Goal: Communication & Community: Answer question/provide support

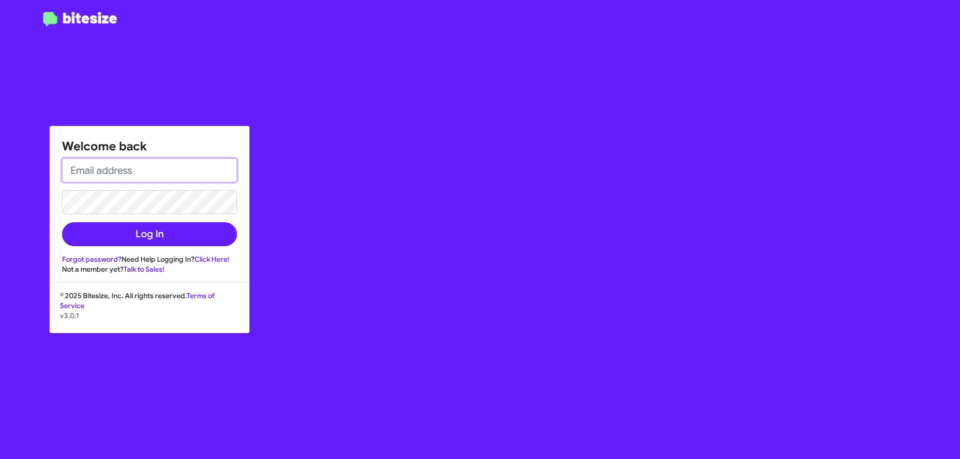
type input "[EMAIL_ADDRESS][DOMAIN_NAME]"
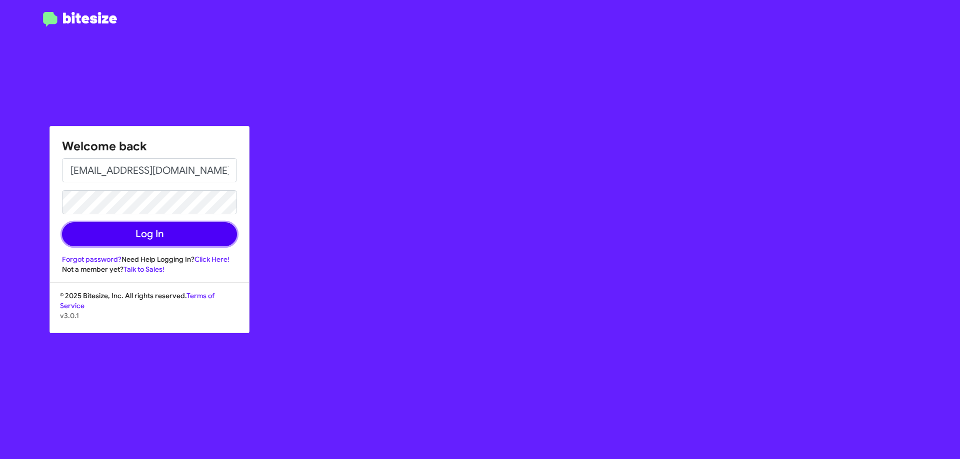
click at [188, 236] on button "Log In" at bounding box center [149, 234] width 175 height 24
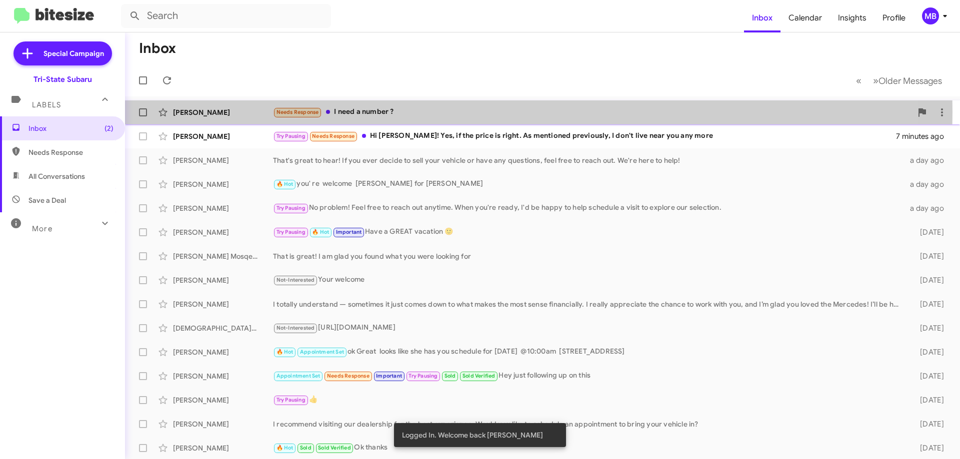
click at [236, 112] on div "[PERSON_NAME]" at bounding box center [223, 112] width 100 height 10
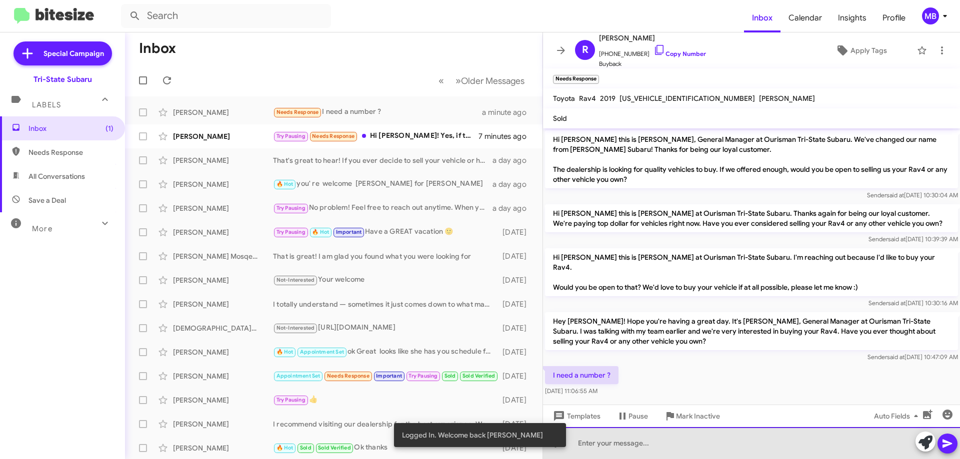
click at [652, 446] on div at bounding box center [751, 443] width 417 height 32
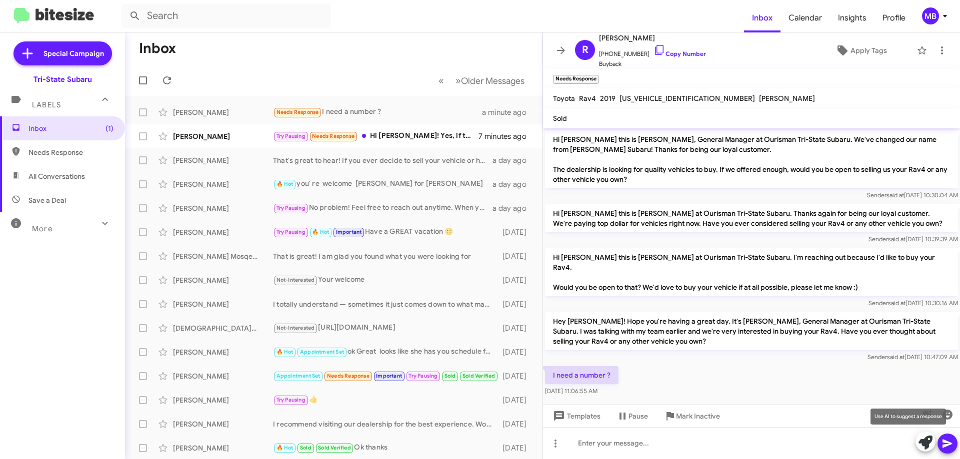
click at [919, 445] on icon at bounding box center [925, 443] width 14 height 14
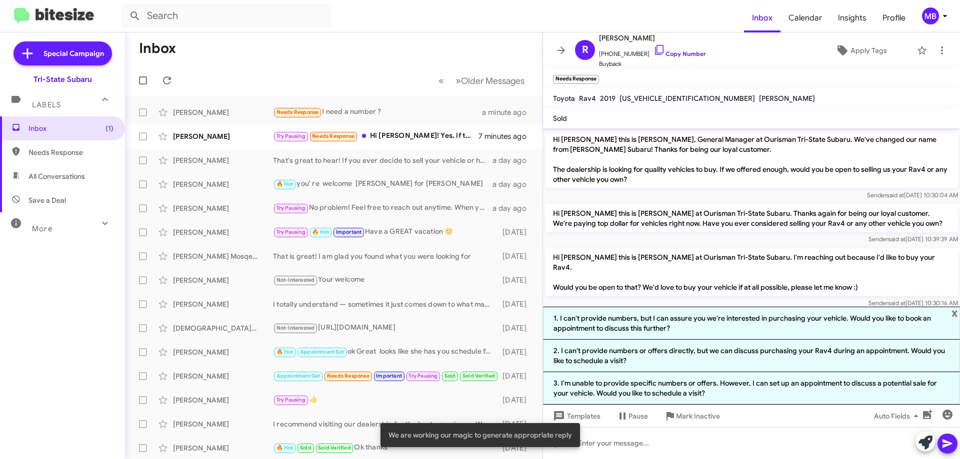
click at [731, 391] on li "3. I'm unable to provide specific numbers or offers. However, I can set up an a…" at bounding box center [751, 388] width 417 height 32
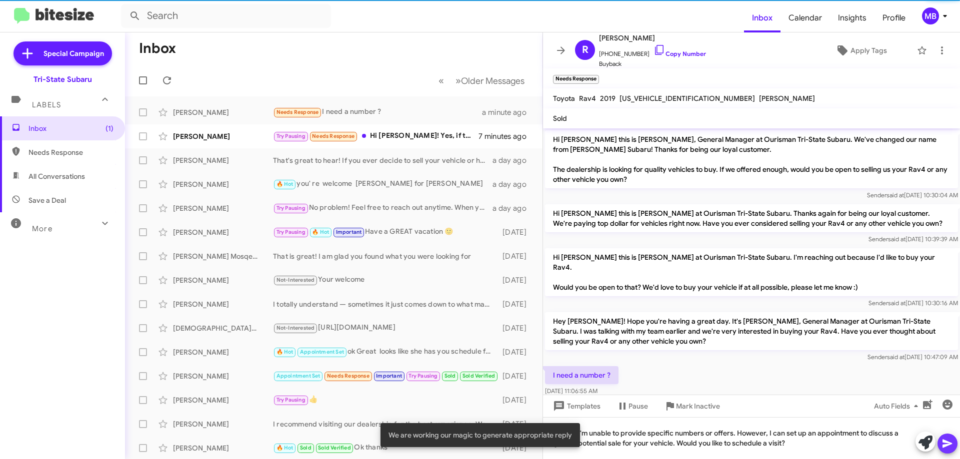
click at [948, 444] on icon at bounding box center [946, 444] width 9 height 8
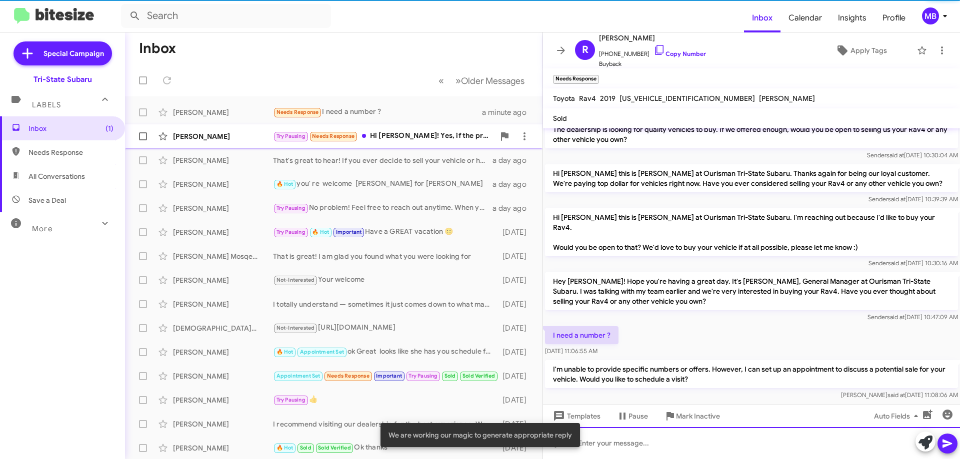
scroll to position [42, 0]
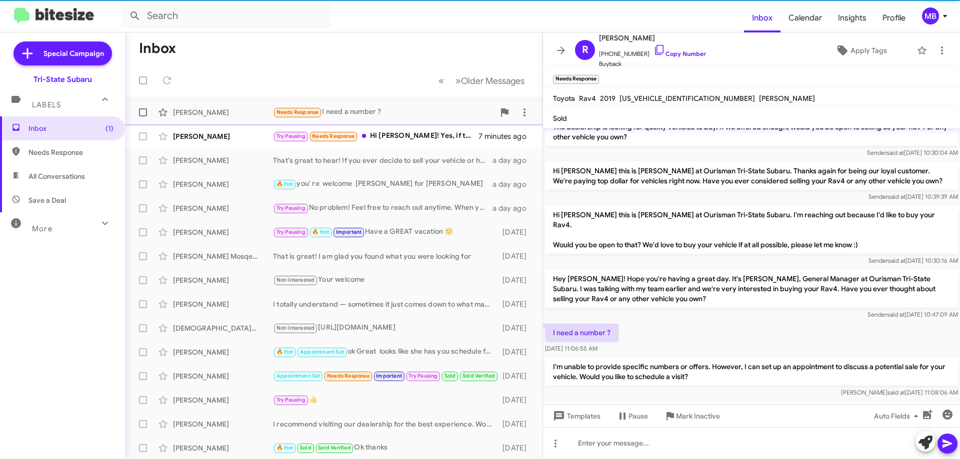
click at [407, 118] on div "Needs Response I need a number ?" at bounding box center [383, 111] width 221 height 11
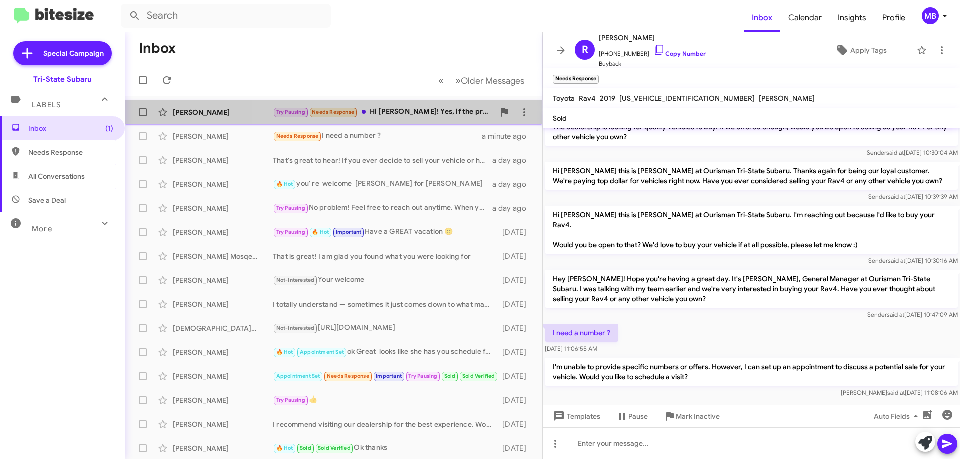
click at [425, 113] on div "Try Pausing Needs Response Hi [PERSON_NAME]! Yes, if the price is right. As men…" at bounding box center [383, 111] width 221 height 11
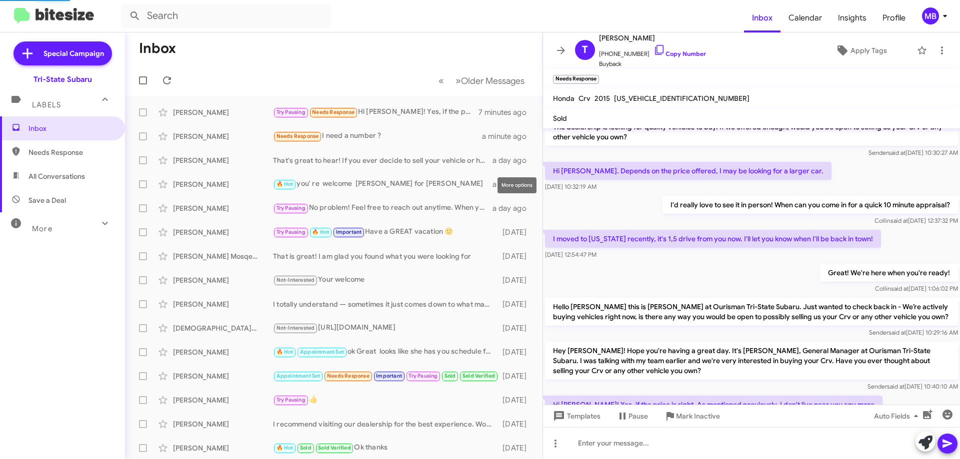
scroll to position [85, 0]
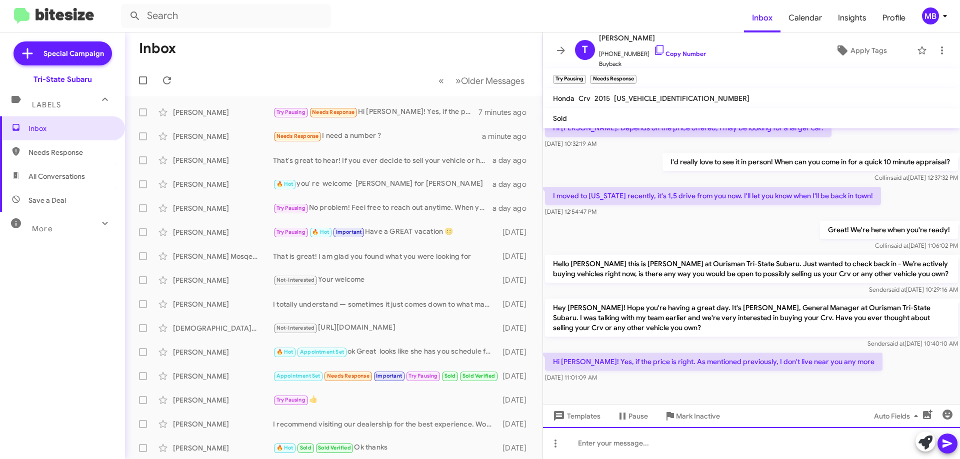
click at [741, 450] on div at bounding box center [751, 443] width 417 height 32
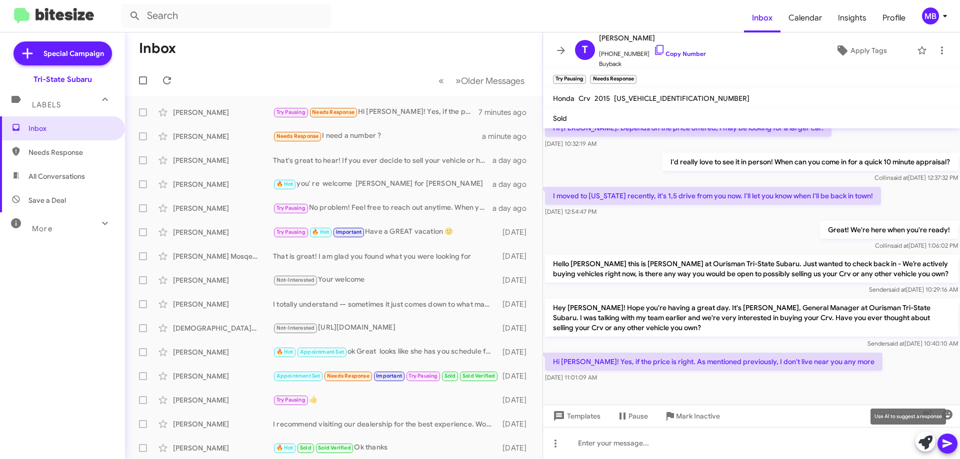
click at [922, 438] on icon at bounding box center [925, 443] width 14 height 14
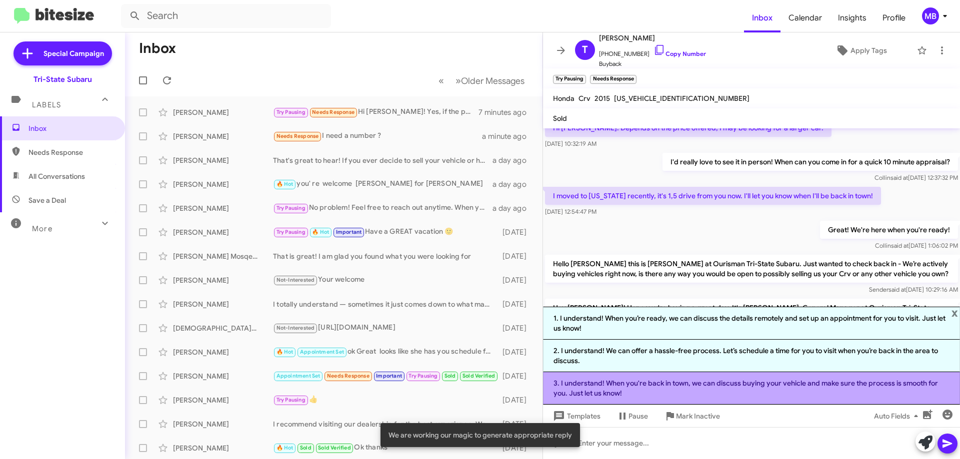
click at [730, 389] on li "3. I understand! When you're back in town, we can discuss buying your vehicle a…" at bounding box center [751, 388] width 417 height 32
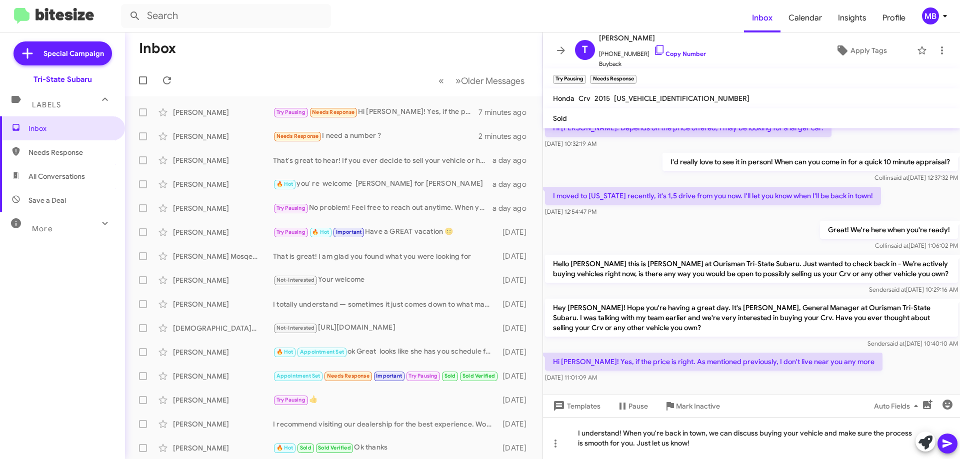
click at [949, 448] on icon at bounding box center [947, 444] width 12 height 12
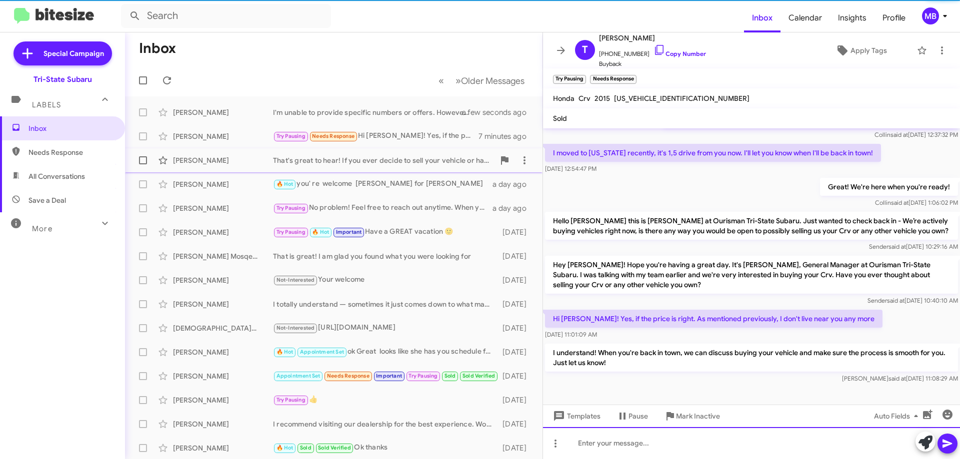
scroll to position [132, 0]
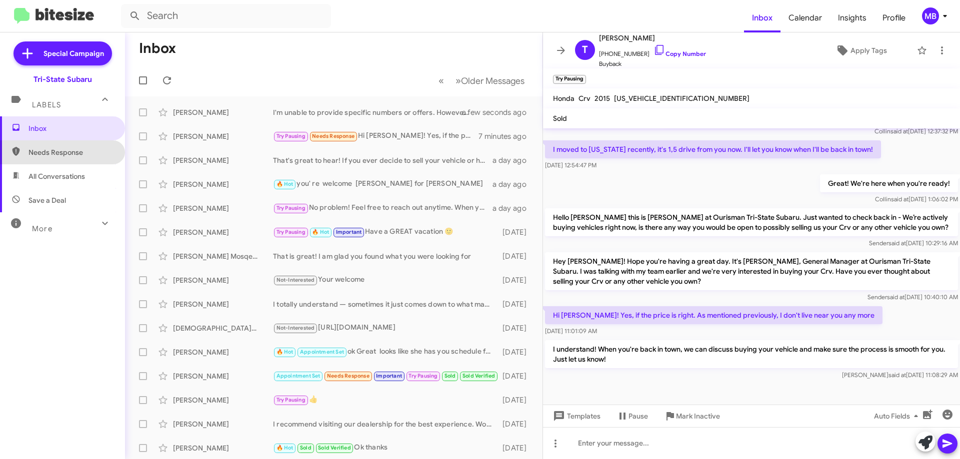
click at [75, 147] on span "Needs Response" at bounding box center [62, 152] width 125 height 24
type input "in:needs-response"
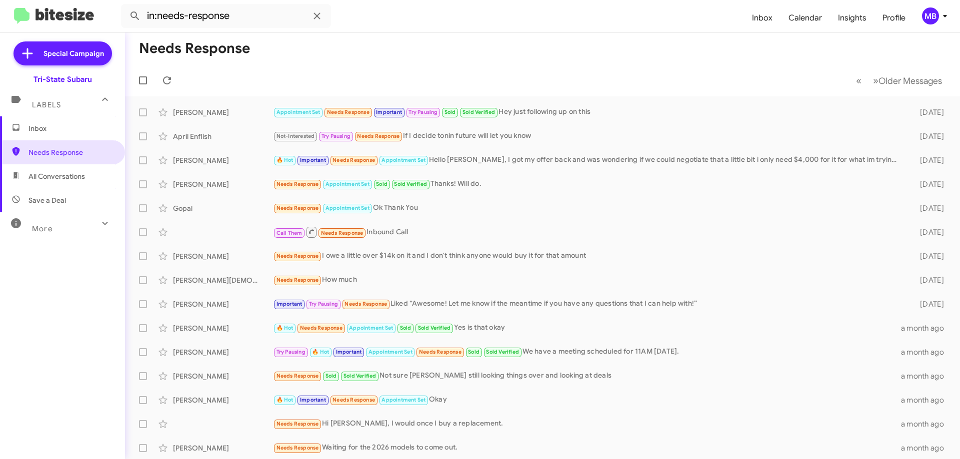
click at [81, 126] on span "Inbox" at bounding box center [70, 128] width 85 height 10
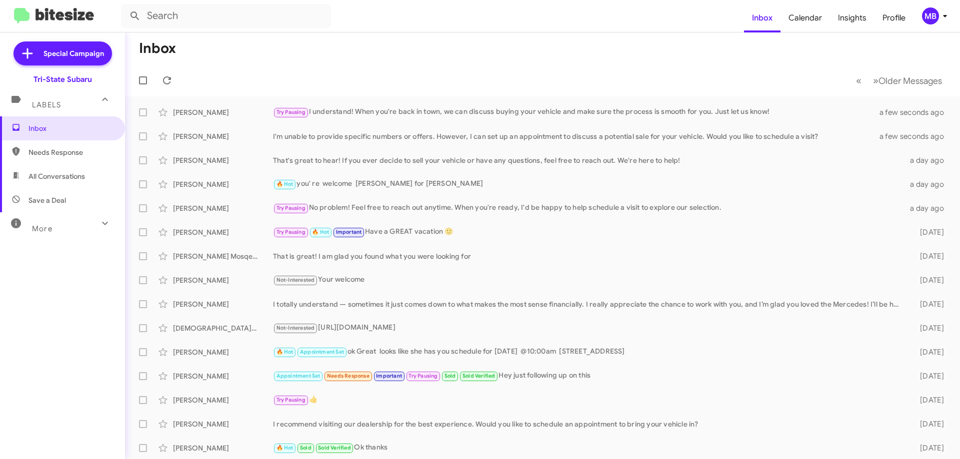
click at [83, 168] on span "All Conversations" at bounding box center [62, 176] width 125 height 24
type input "in:all-conversations"
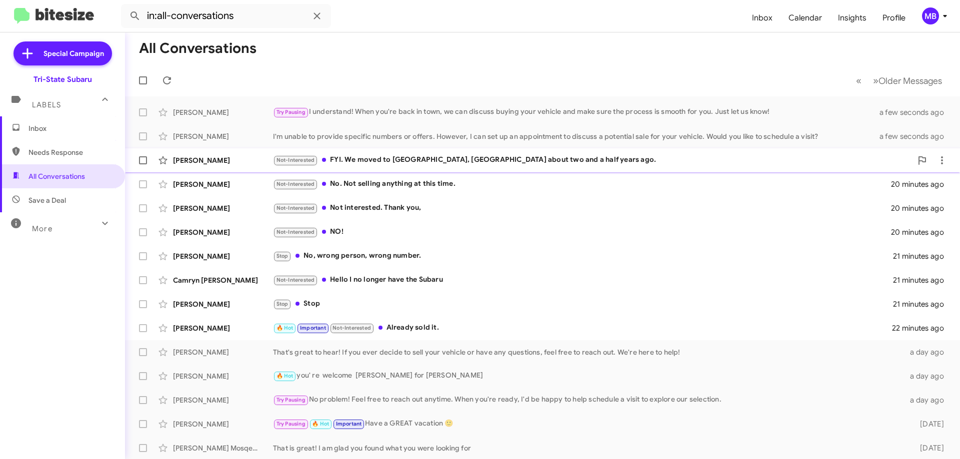
click at [261, 160] on div "[PERSON_NAME]" at bounding box center [223, 160] width 100 height 10
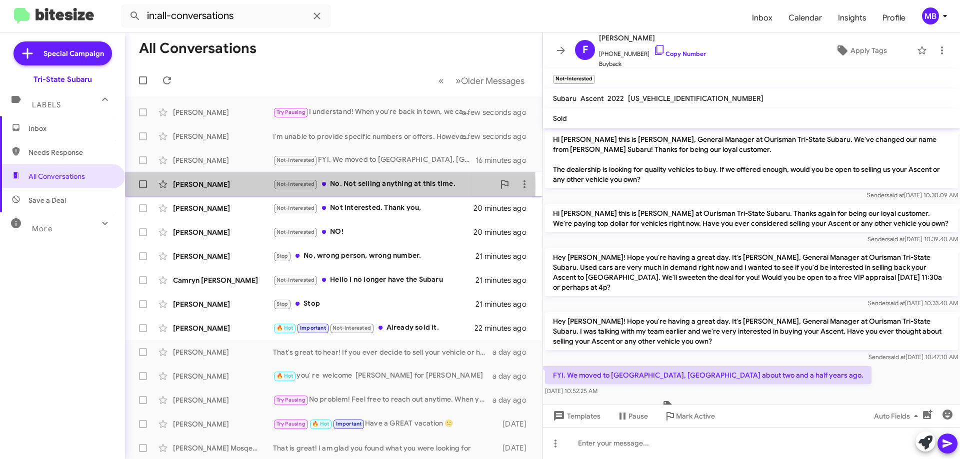
click at [249, 186] on div "[PERSON_NAME]" at bounding box center [223, 184] width 100 height 10
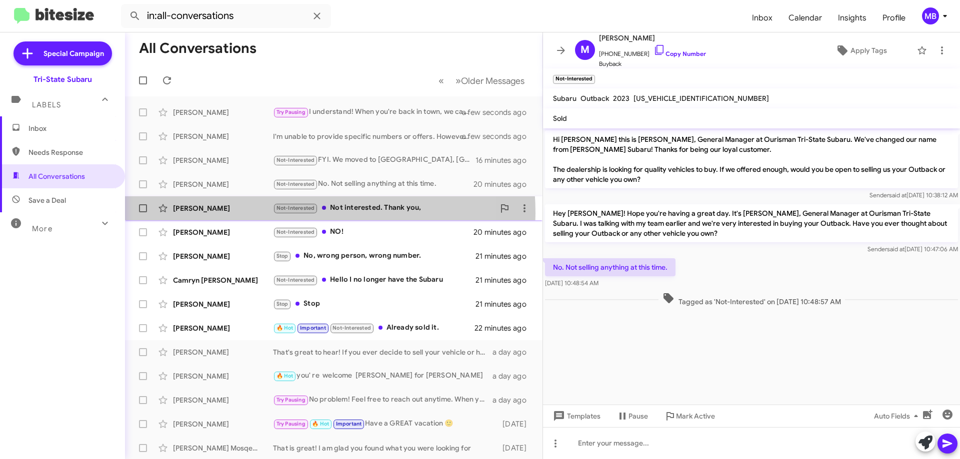
click at [261, 213] on div "[PERSON_NAME] Not-Interested Not interested. Thank you, 20 minutes ago" at bounding box center [333, 208] width 401 height 20
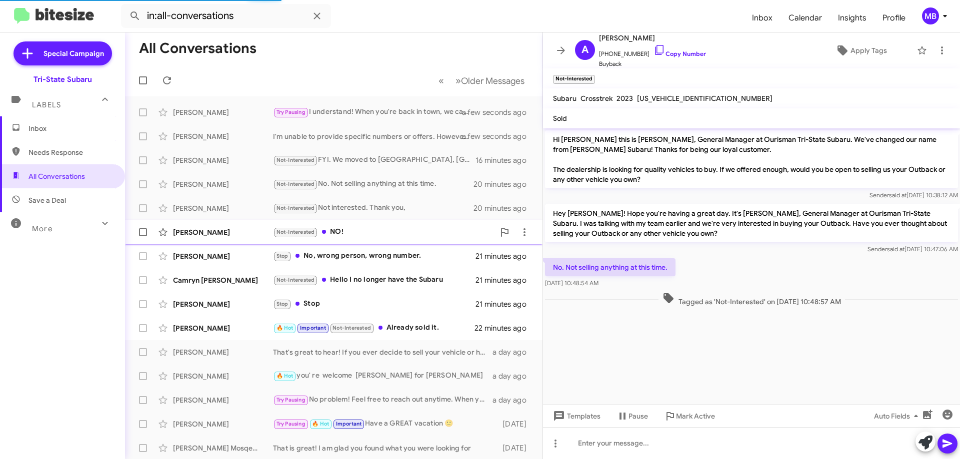
scroll to position [17, 0]
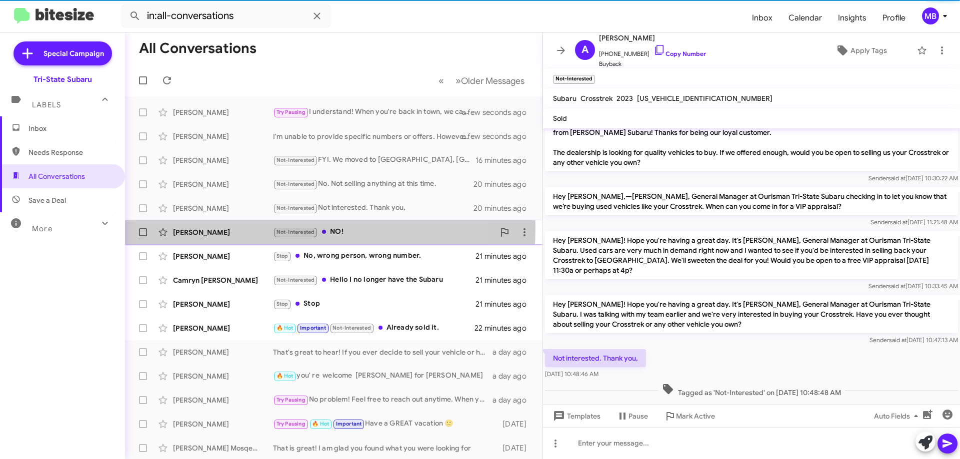
click at [257, 228] on div "[PERSON_NAME]" at bounding box center [223, 232] width 100 height 10
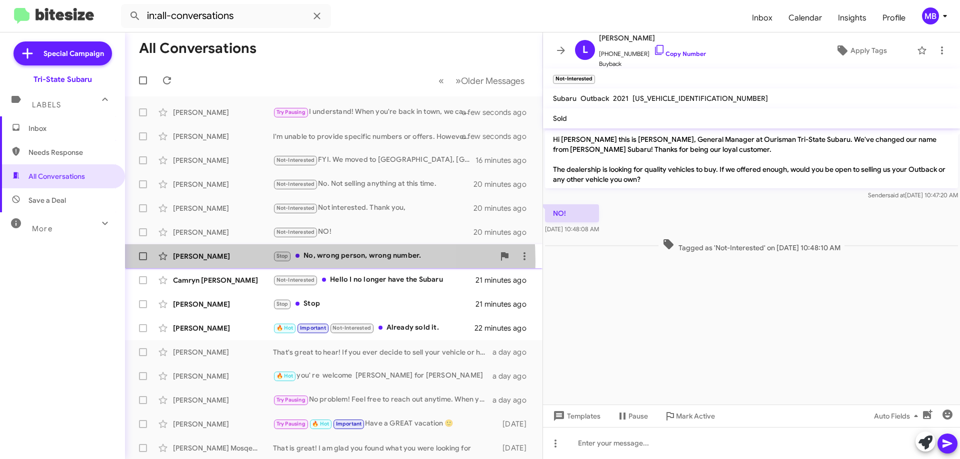
click at [242, 261] on div "[PERSON_NAME] Stop No, wrong person, wrong number. 21 minutes ago" at bounding box center [333, 256] width 401 height 20
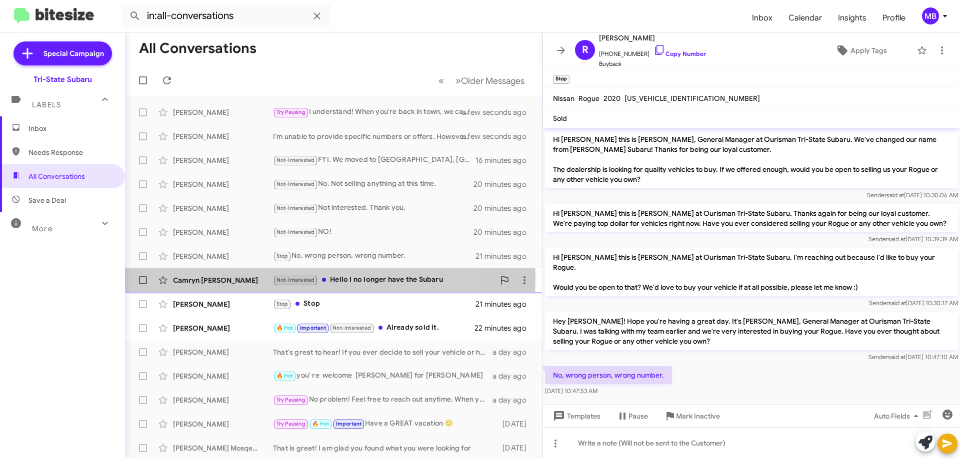
click at [253, 279] on div "Camryn [PERSON_NAME]" at bounding box center [223, 280] width 100 height 10
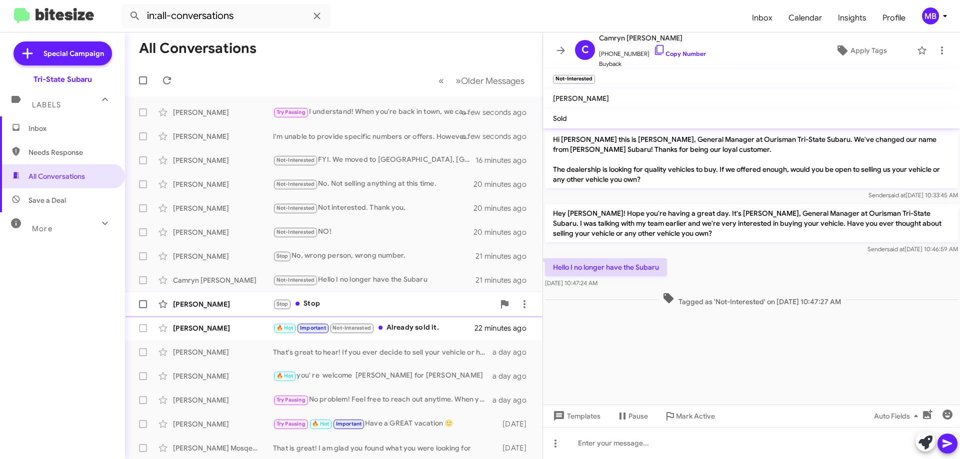
click at [252, 300] on div "[PERSON_NAME]" at bounding box center [223, 304] width 100 height 10
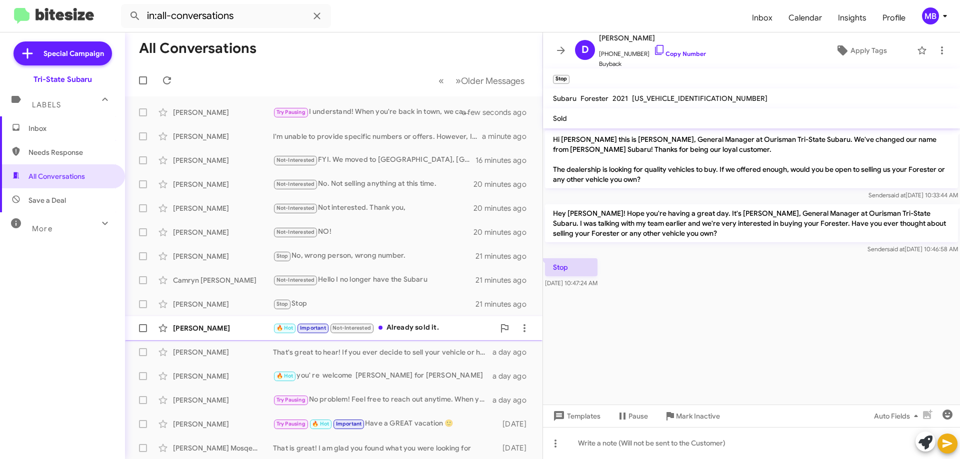
click at [267, 334] on div "[PERSON_NAME] 🔥 Hot Important Not-Interested Already sold it. 22 minutes ago" at bounding box center [333, 328] width 401 height 20
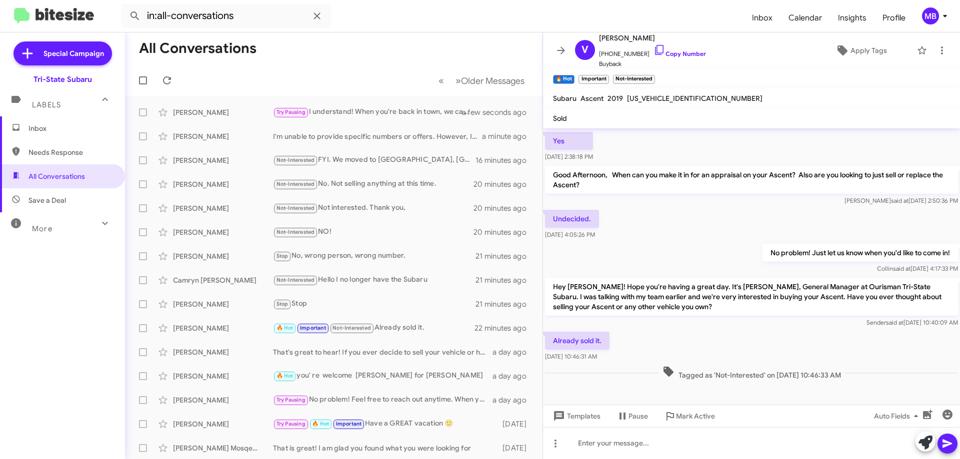
click at [83, 137] on span "Inbox" at bounding box center [62, 128] width 125 height 24
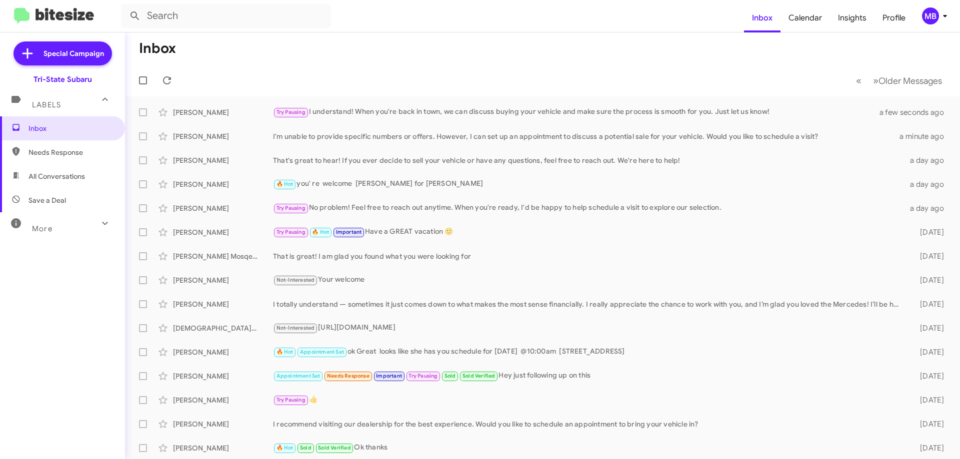
click at [92, 147] on span "Needs Response" at bounding box center [62, 152] width 125 height 24
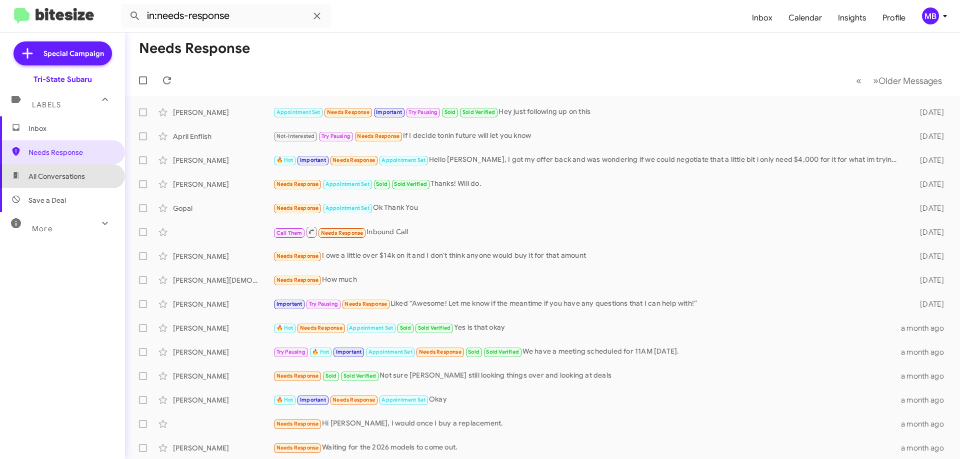
click at [93, 176] on span "All Conversations" at bounding box center [62, 176] width 125 height 24
type input "in:all-conversations"
